Goal: Navigation & Orientation: Understand site structure

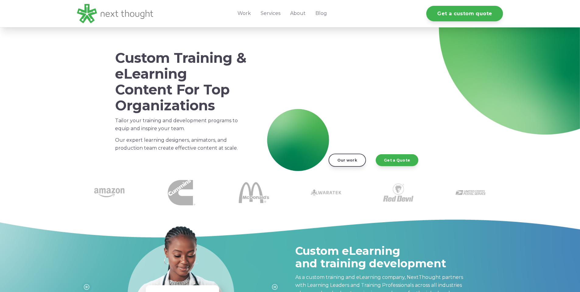
scroll to position [23, 0]
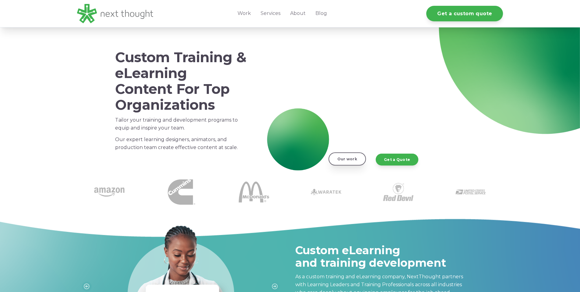
click at [348, 161] on link "Our work" at bounding box center [346, 158] width 37 height 13
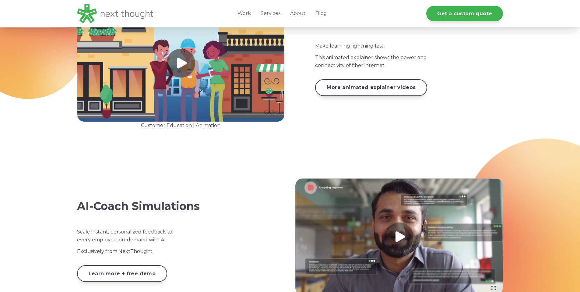
scroll to position [659, 0]
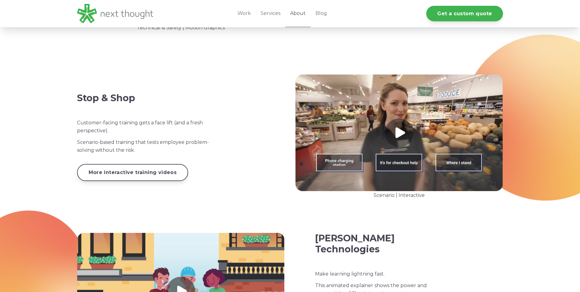
click at [294, 13] on link "About" at bounding box center [297, 13] width 25 height 27
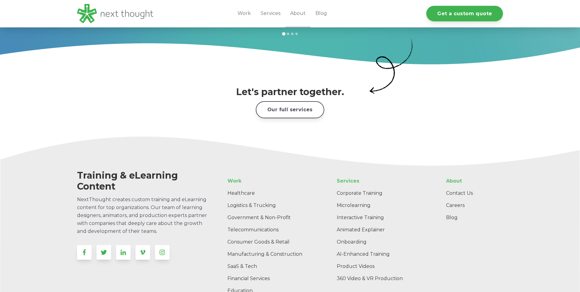
scroll to position [904, 0]
click at [134, 11] on img at bounding box center [115, 13] width 76 height 19
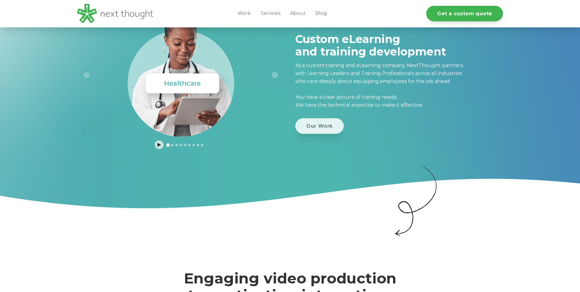
click at [334, 124] on link "Our Work" at bounding box center [319, 126] width 48 height 16
